Goal: Task Accomplishment & Management: Complete application form

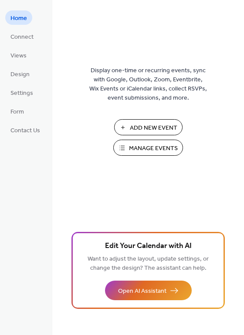
click at [156, 127] on span "Add New Event" at bounding box center [153, 128] width 47 height 9
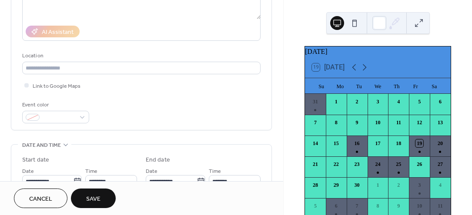
scroll to position [191, 0]
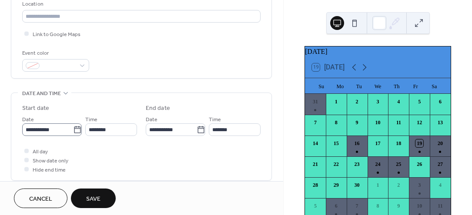
type input "**********"
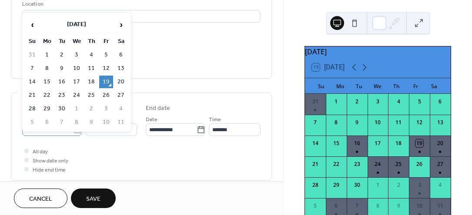
click at [76, 131] on icon at bounding box center [77, 130] width 9 height 9
click at [73, 131] on input "**********" at bounding box center [47, 130] width 51 height 13
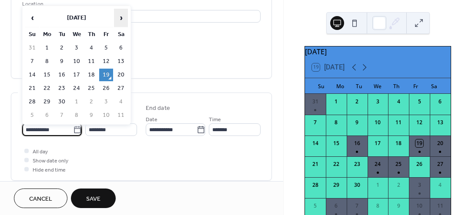
click at [123, 20] on span "›" at bounding box center [120, 17] width 13 height 17
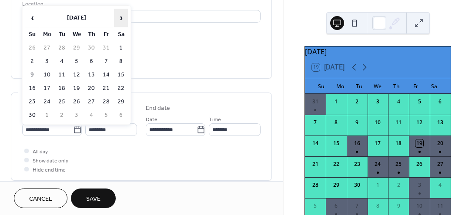
click at [123, 21] on span "›" at bounding box center [120, 17] width 13 height 17
click at [124, 21] on span "›" at bounding box center [120, 17] width 13 height 17
click at [124, 17] on span "›" at bounding box center [120, 17] width 13 height 17
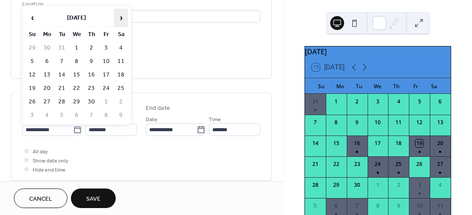
click at [124, 17] on span "›" at bounding box center [120, 17] width 13 height 17
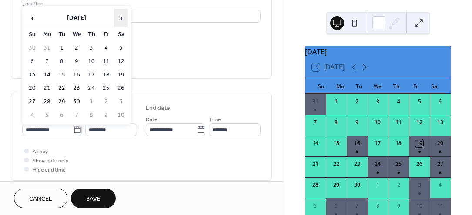
click at [124, 17] on span "›" at bounding box center [120, 17] width 13 height 17
click at [122, 75] on td "14" at bounding box center [121, 75] width 14 height 13
type input "**********"
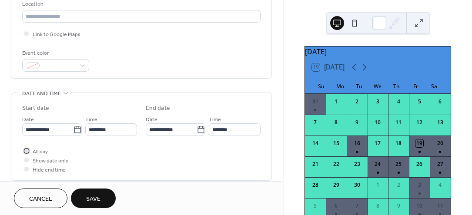
click at [27, 149] on div at bounding box center [26, 151] width 4 height 4
click at [93, 200] on span "Save" at bounding box center [93, 199] width 14 height 9
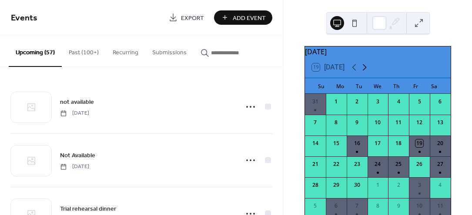
click at [369, 72] on icon at bounding box center [365, 67] width 10 height 10
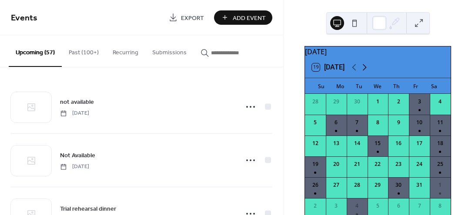
click at [369, 72] on icon at bounding box center [365, 67] width 10 height 10
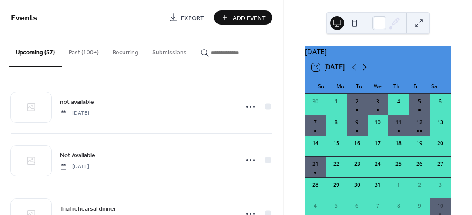
click at [369, 72] on icon at bounding box center [365, 67] width 10 height 10
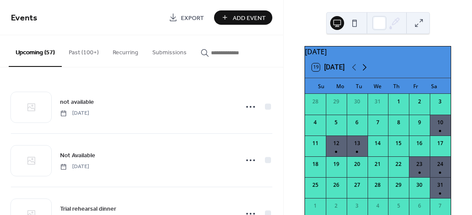
click at [369, 72] on icon at bounding box center [365, 67] width 10 height 10
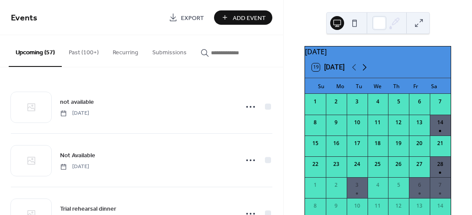
click at [369, 72] on icon at bounding box center [365, 67] width 10 height 10
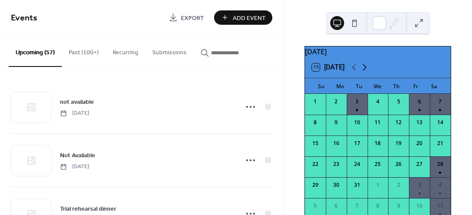
click at [369, 72] on icon at bounding box center [365, 67] width 10 height 10
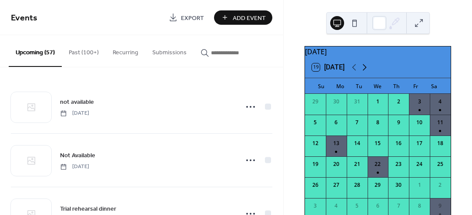
click at [369, 72] on icon at bounding box center [365, 67] width 10 height 10
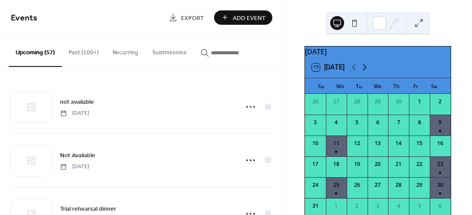
click at [369, 72] on icon at bounding box center [365, 67] width 10 height 10
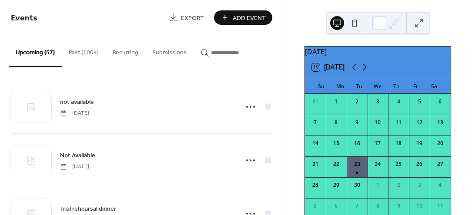
click at [369, 72] on icon at bounding box center [365, 67] width 10 height 10
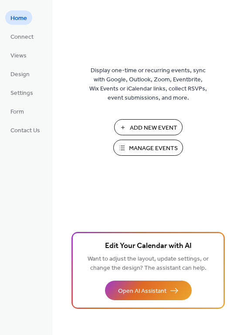
click at [143, 125] on span "Add New Event" at bounding box center [153, 128] width 47 height 9
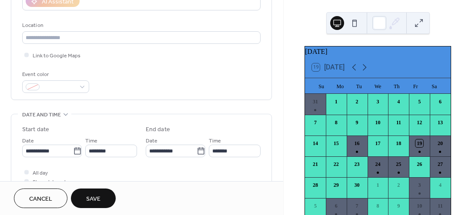
scroll to position [199, 0]
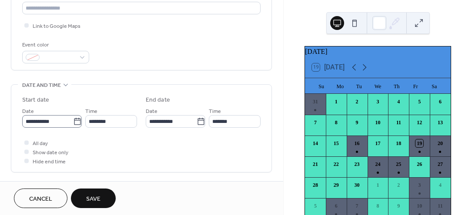
type input "**********"
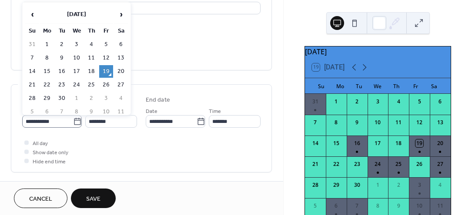
click at [75, 125] on icon at bounding box center [77, 122] width 9 height 9
click at [73, 125] on input "**********" at bounding box center [47, 121] width 51 height 13
click at [33, 87] on td "21" at bounding box center [32, 85] width 14 height 13
type input "**********"
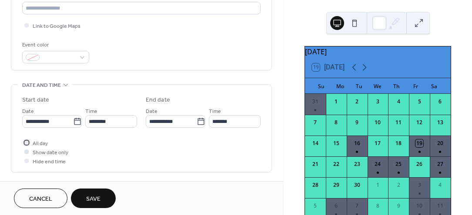
drag, startPoint x: 26, startPoint y: 142, endPoint x: 40, endPoint y: 152, distance: 17.1
click at [26, 142] on div at bounding box center [26, 143] width 4 height 4
click at [94, 197] on span "Save" at bounding box center [93, 199] width 14 height 9
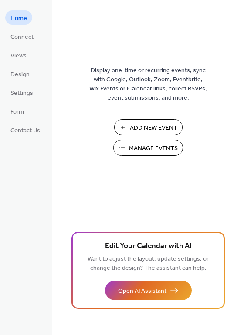
click at [151, 120] on button "Add New Event" at bounding box center [148, 127] width 68 height 16
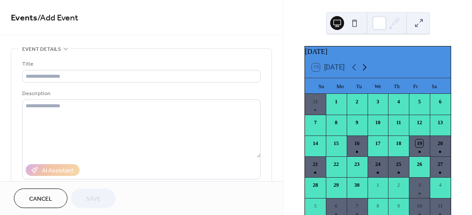
click at [368, 73] on icon at bounding box center [365, 67] width 10 height 10
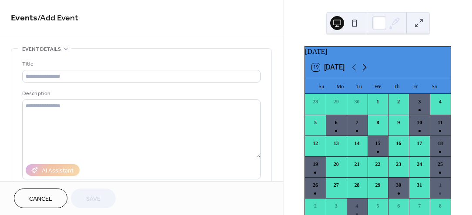
click at [368, 73] on icon at bounding box center [365, 67] width 10 height 10
